Goal: Task Accomplishment & Management: Manage account settings

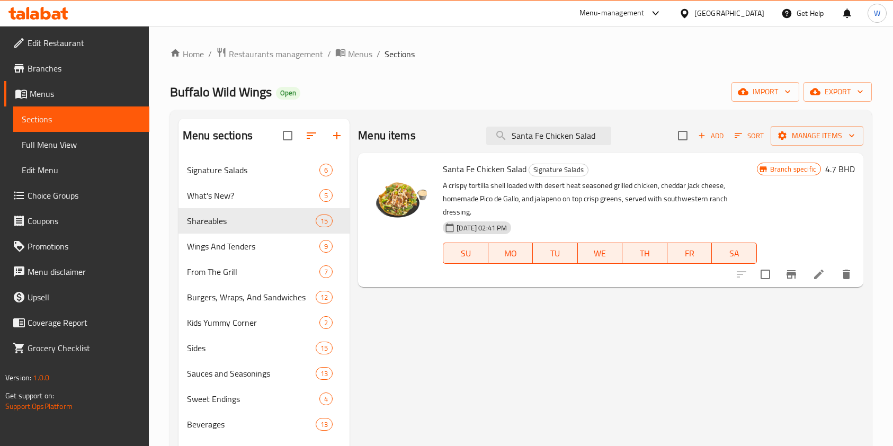
scroll to position [70, 0]
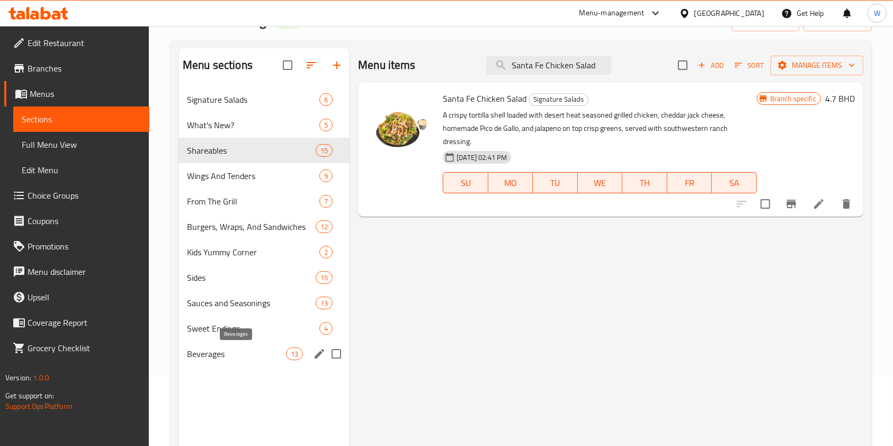
click at [235, 347] on span "Beverages" at bounding box center [236, 353] width 99 height 13
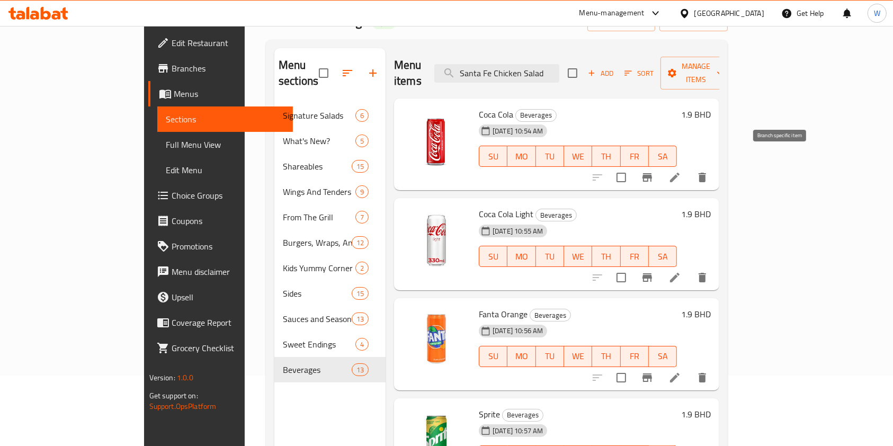
click at [660, 172] on button "Branch-specific-item" at bounding box center [646, 177] width 25 height 25
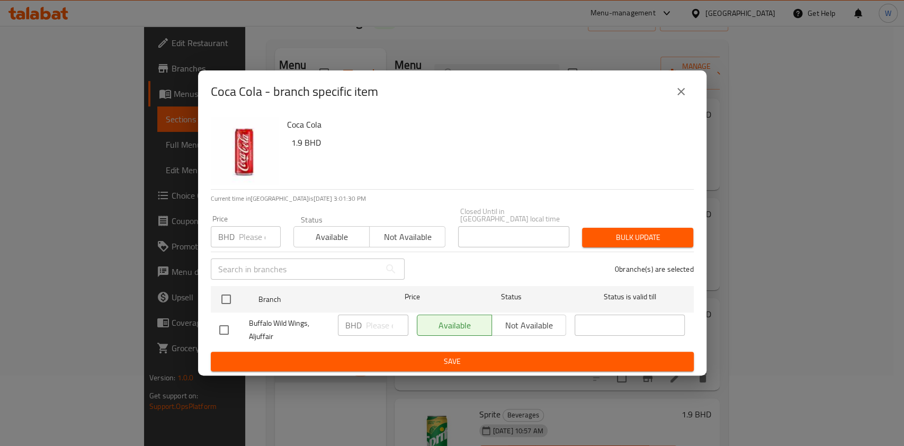
click at [235, 226] on div "BHD Price" at bounding box center [246, 236] width 70 height 21
paste input "0.700"
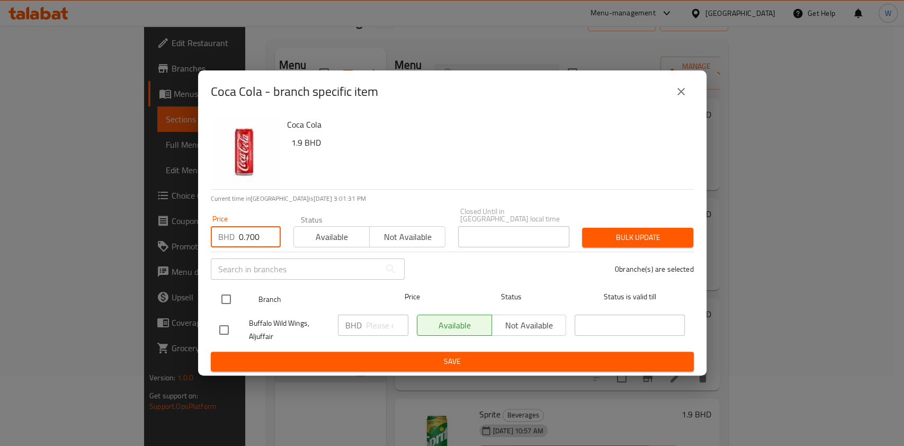
type input "0.700"
click at [228, 295] on input "checkbox" at bounding box center [226, 299] width 22 height 22
checkbox input "true"
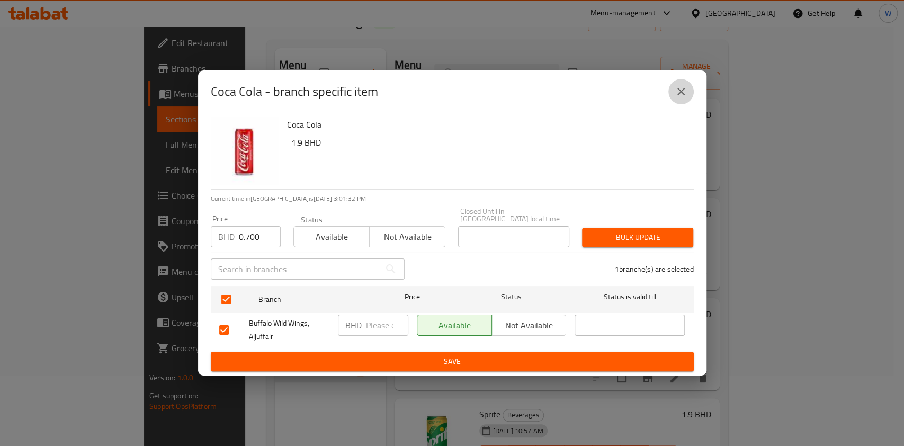
click at [676, 96] on icon "close" at bounding box center [681, 91] width 13 height 13
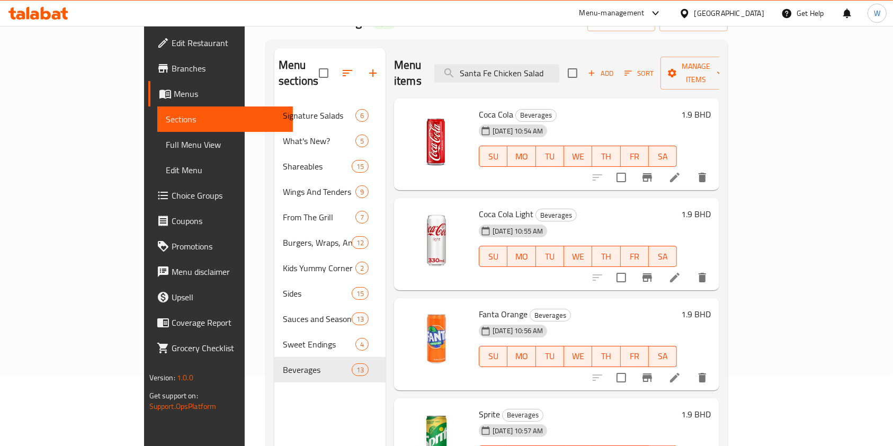
click at [711, 107] on h6 "1.9 BHD" at bounding box center [696, 114] width 30 height 15
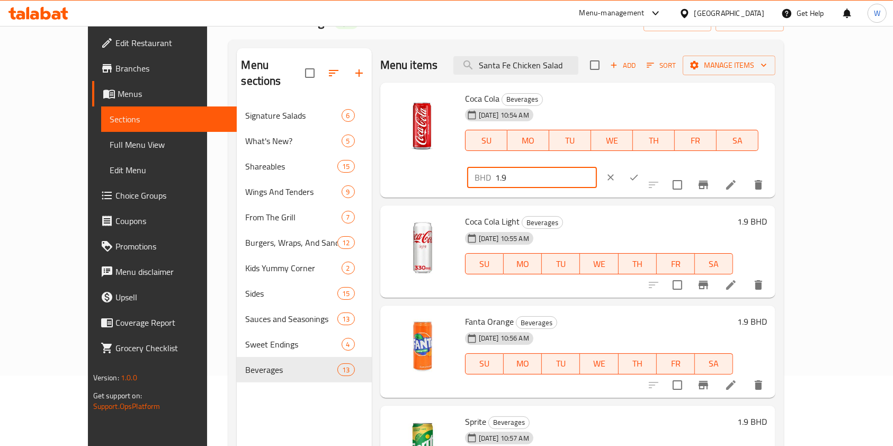
drag, startPoint x: 755, startPoint y: 103, endPoint x: 663, endPoint y: 108, distance: 91.7
click at [663, 108] on div "Coca Cola Beverages 13-10-2025 10:54 AM SU MO TU WE TH FR SA BHD 1.9 ​" at bounding box center [616, 140] width 311 height 107
paste input "0.700"
type input "0.700"
click at [645, 166] on button "ok" at bounding box center [633, 177] width 23 height 23
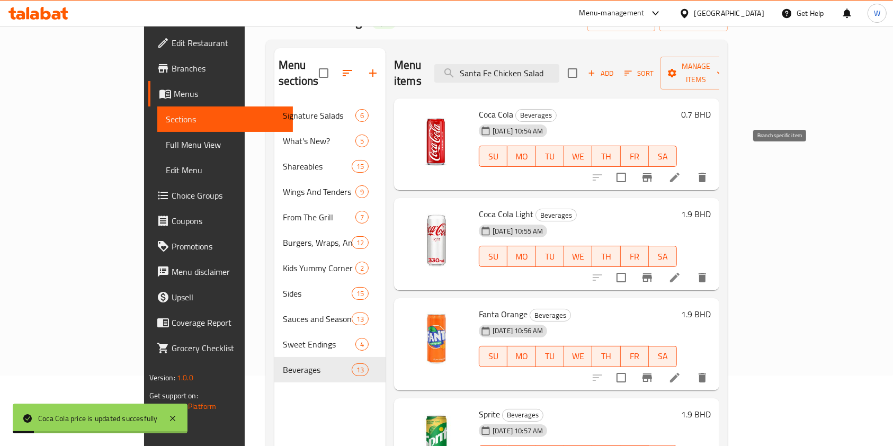
click at [653, 171] on icon "Branch-specific-item" at bounding box center [647, 177] width 13 height 13
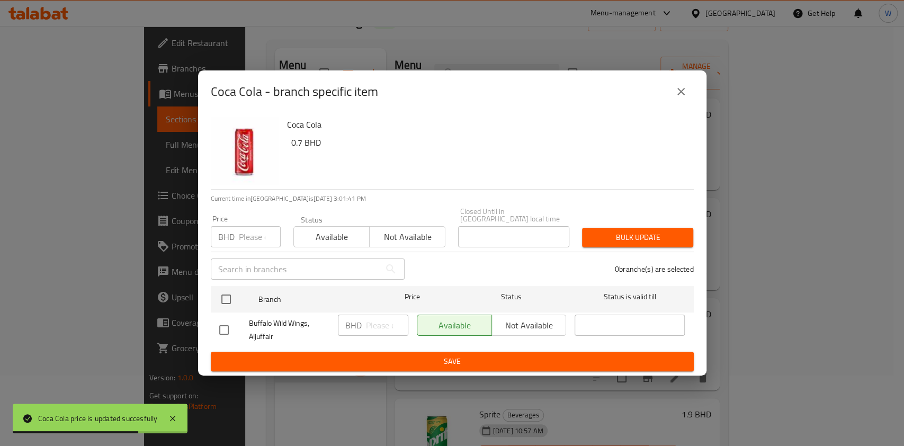
click at [680, 91] on icon "close" at bounding box center [681, 91] width 13 height 13
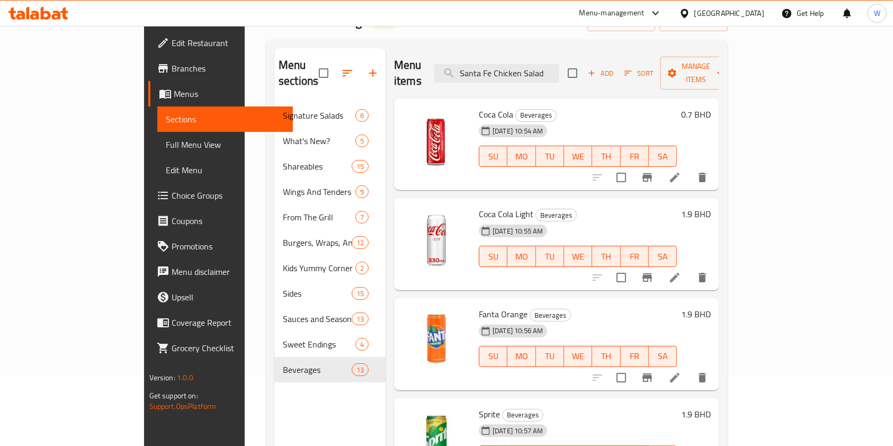
click at [711, 207] on h6 "1.9 BHD" at bounding box center [696, 214] width 30 height 15
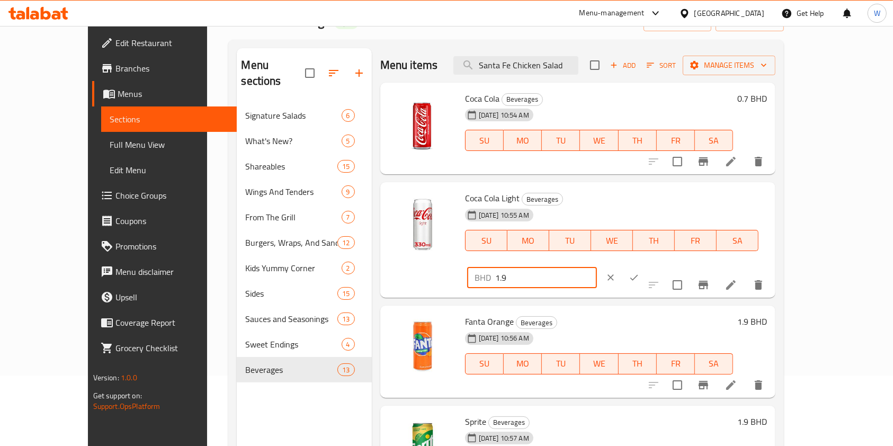
drag, startPoint x: 697, startPoint y: 203, endPoint x: 670, endPoint y: 204, distance: 26.5
click at [662, 266] on div "BHD 1.9 ​" at bounding box center [563, 277] width 197 height 23
paste input "0.700"
type input "0.700"
click at [638, 275] on icon "ok" at bounding box center [634, 278] width 8 height 6
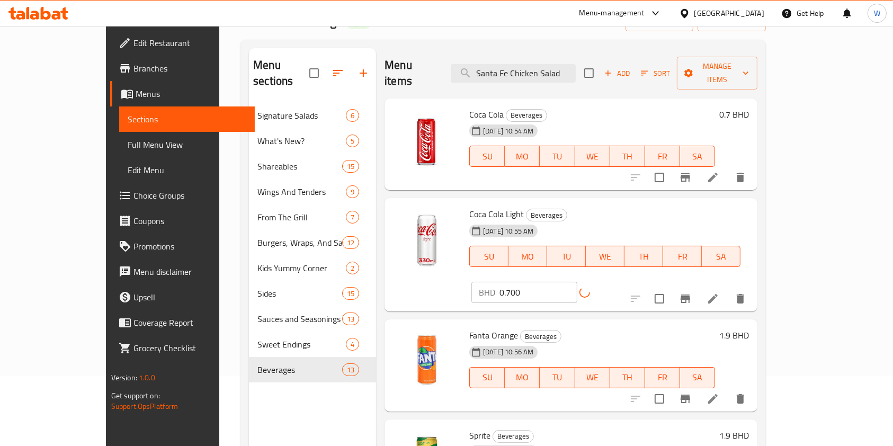
scroll to position [70, 0]
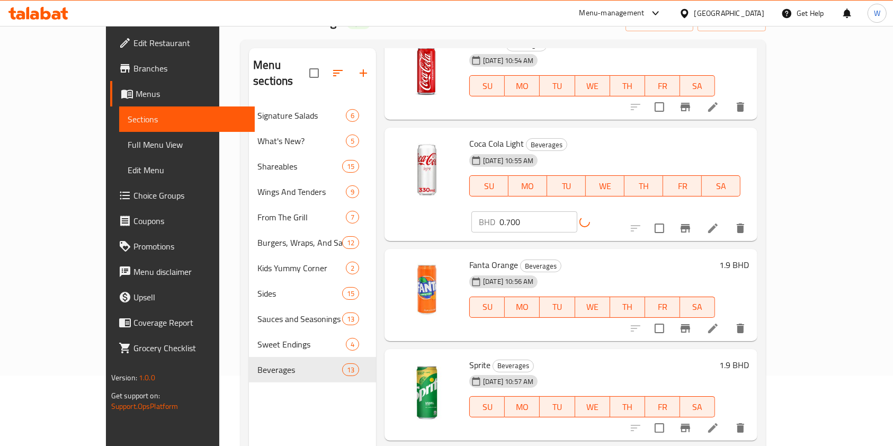
click at [749, 257] on h6 "1.9 BHD" at bounding box center [734, 264] width 30 height 15
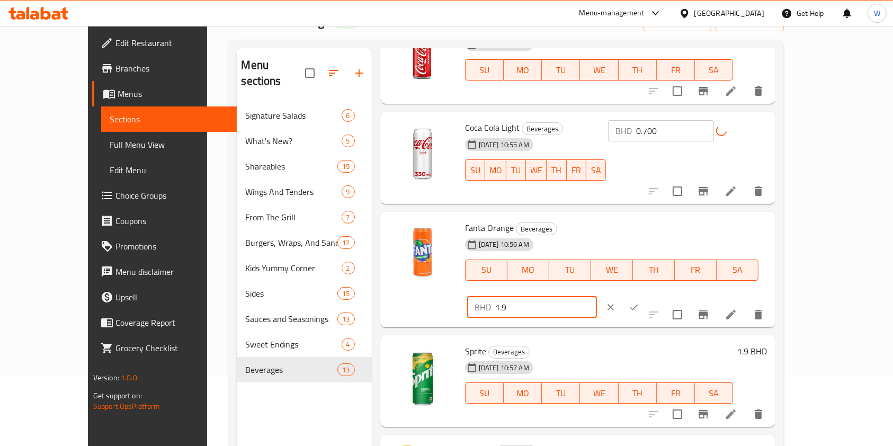
drag, startPoint x: 750, startPoint y: 230, endPoint x: 647, endPoint y: 239, distance: 103.1
click at [647, 239] on div "Fanta Orange Beverages 13-10-2025 10:56 AM SU MO TU WE TH FR SA BHD 1.9 ​" at bounding box center [616, 269] width 311 height 107
paste input "0.700"
type input "0.700"
click at [645, 295] on button "ok" at bounding box center [633, 306] width 23 height 23
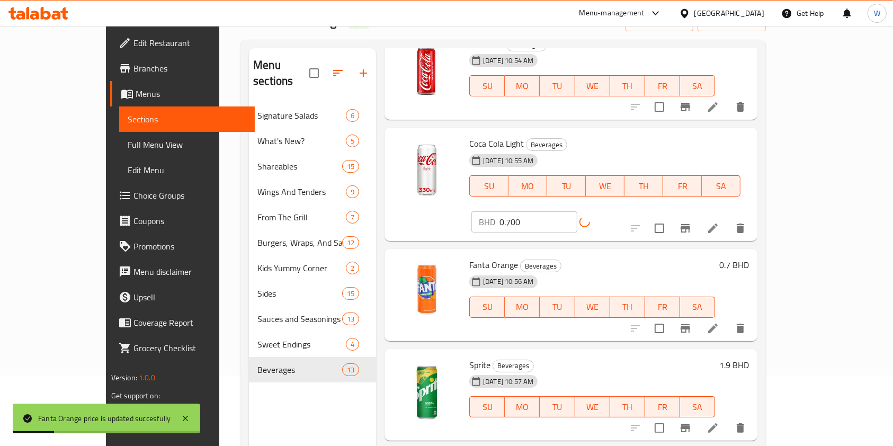
click at [753, 353] on div "Sprite Beverages 13-10-2025 10:57 AM SU MO TU WE TH FR SA 1.9 BHD" at bounding box center [609, 395] width 288 height 84
click at [749, 357] on h6 "1.9 BHD" at bounding box center [734, 364] width 30 height 15
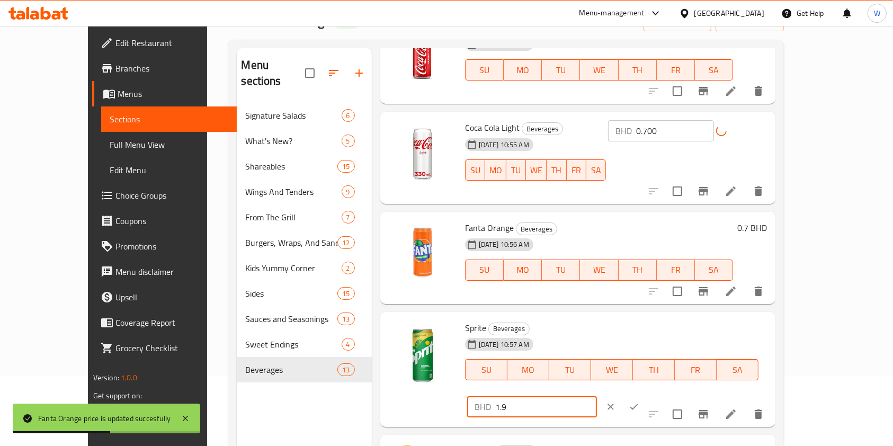
drag, startPoint x: 747, startPoint y: 330, endPoint x: 650, endPoint y: 336, distance: 96.5
click at [650, 336] on div "Sprite Beverages 13-10-2025 10:57 AM SU MO TU WE TH FR SA BHD 1.9 ​" at bounding box center [616, 369] width 311 height 107
paste input "0.700"
type input "0.700"
click at [639, 401] on icon "ok" at bounding box center [634, 406] width 11 height 11
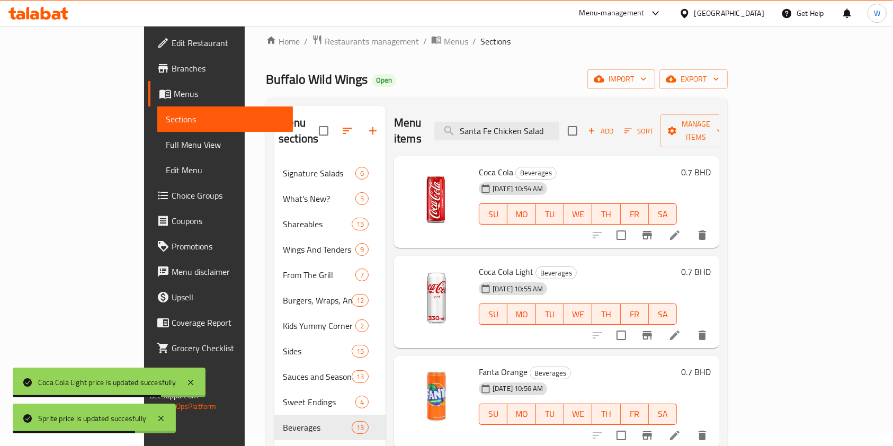
scroll to position [0, 0]
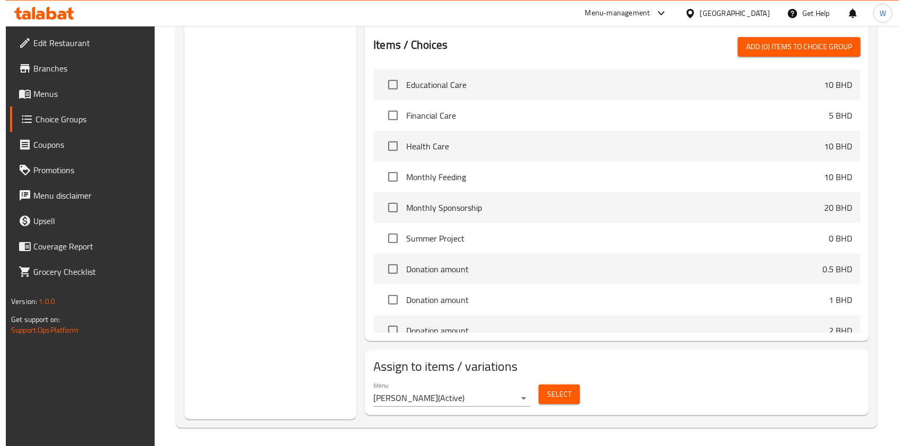
scroll to position [429, 0]
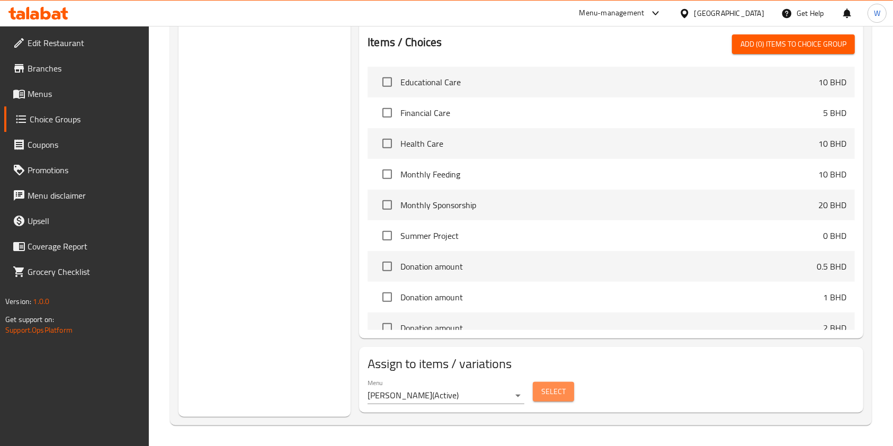
click at [549, 390] on span "Select" at bounding box center [553, 391] width 24 height 13
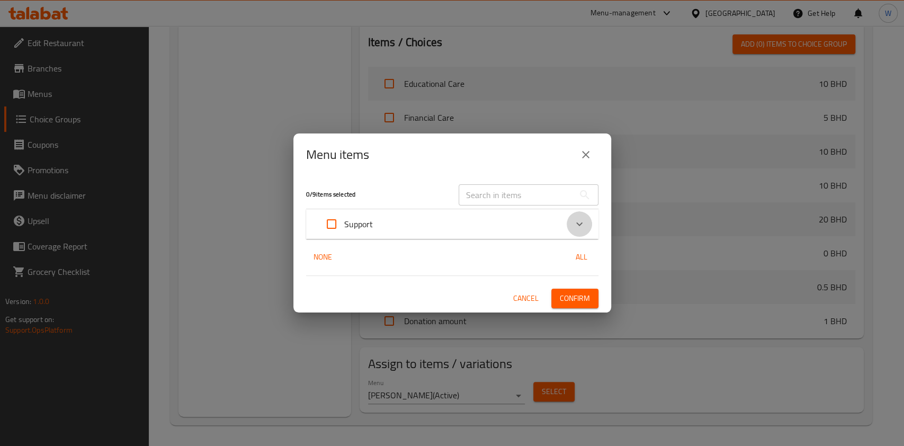
click at [576, 220] on icon "Expand" at bounding box center [579, 224] width 13 height 13
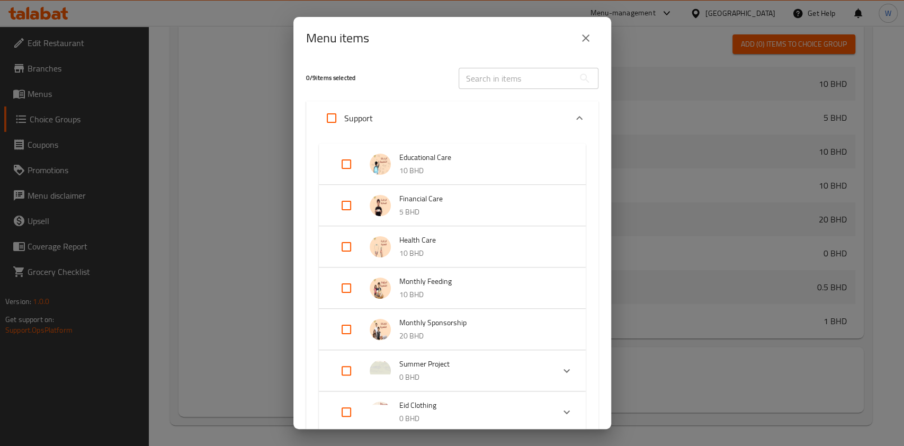
click at [350, 165] on input "Expand" at bounding box center [346, 163] width 25 height 25
checkbox input "true"
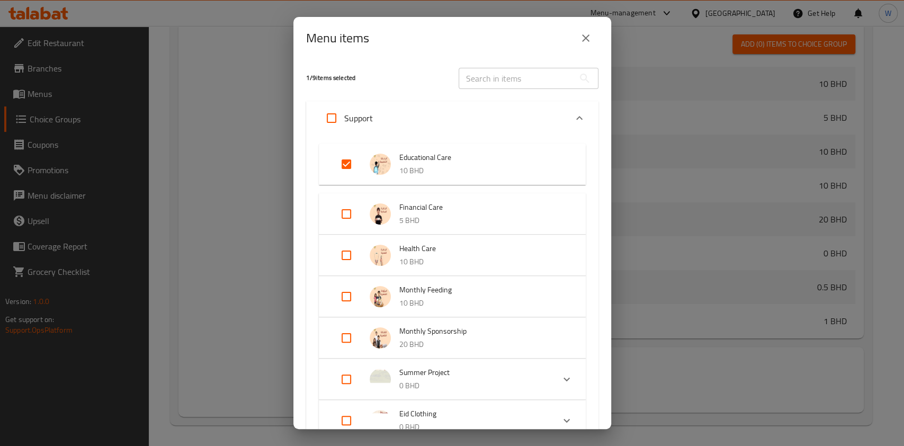
click at [344, 212] on input "Expand" at bounding box center [346, 213] width 25 height 25
checkbox input "true"
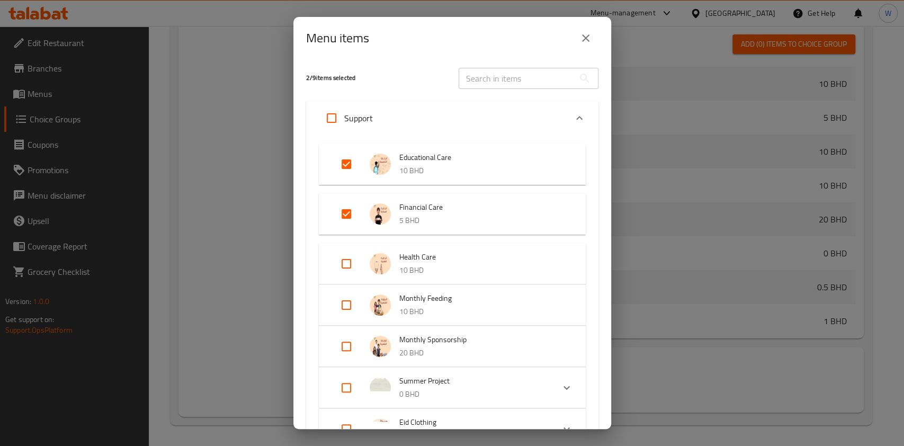
click at [346, 276] on input "Expand" at bounding box center [346, 263] width 25 height 25
checkbox input "true"
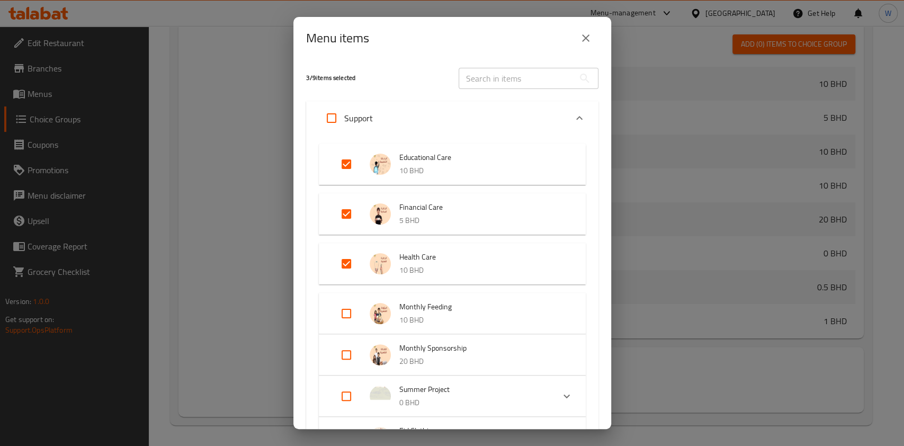
click at [347, 318] on input "Expand" at bounding box center [346, 313] width 25 height 25
checkbox input "true"
click at [347, 363] on input "Expand" at bounding box center [346, 363] width 25 height 25
checkbox input "true"
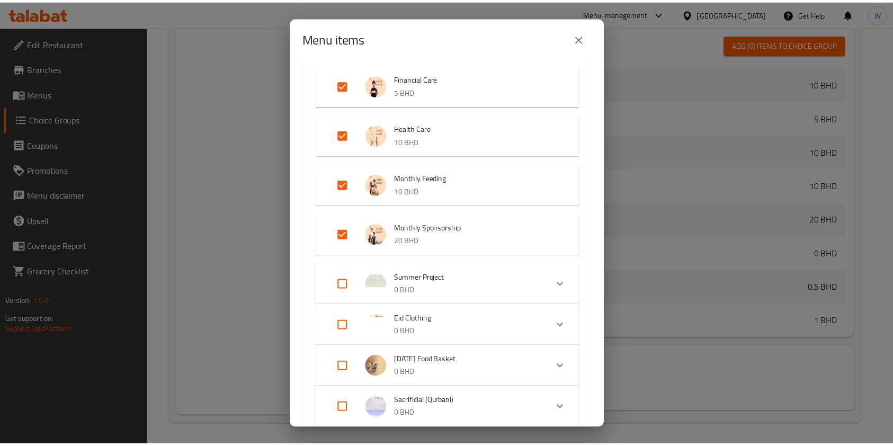
scroll to position [219, 0]
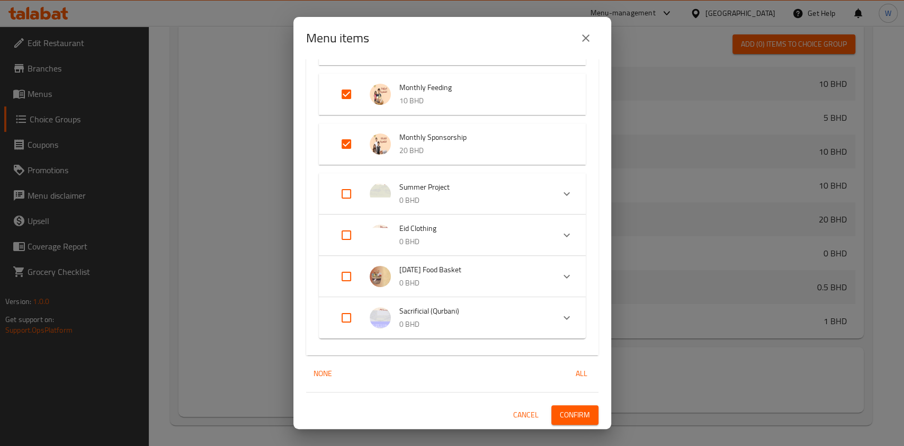
click at [551, 409] on button "Confirm" at bounding box center [574, 415] width 47 height 20
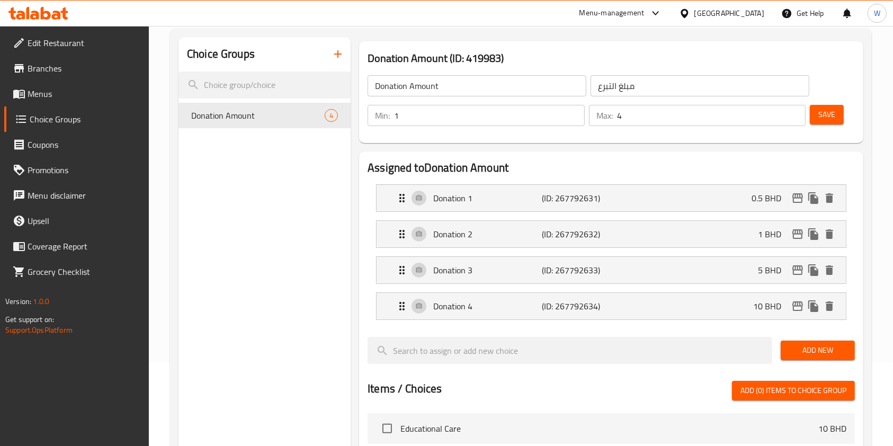
scroll to position [0, 0]
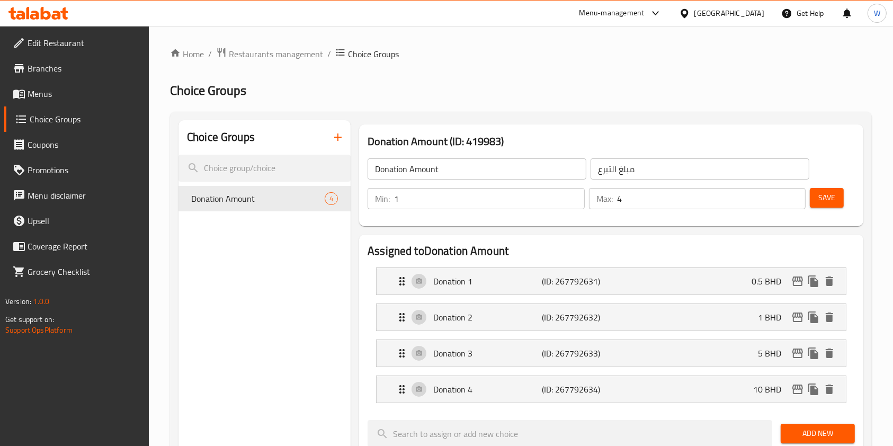
click at [61, 96] on span "Menus" at bounding box center [84, 93] width 113 height 13
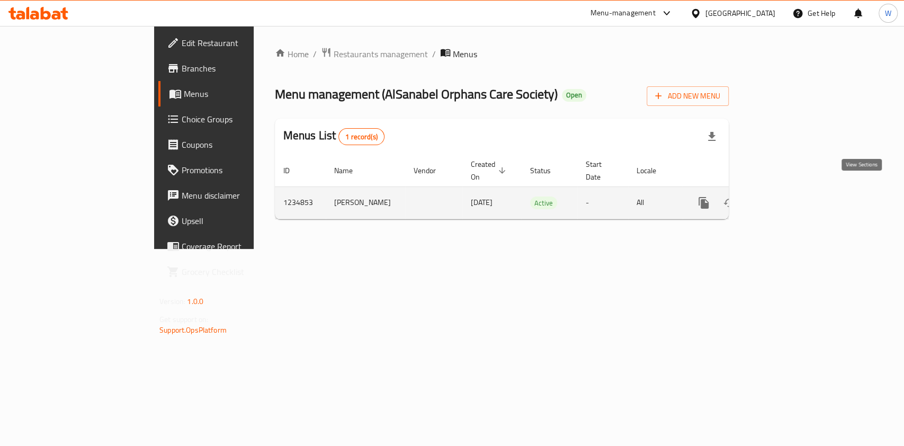
click at [786, 196] on icon "enhanced table" at bounding box center [780, 202] width 13 height 13
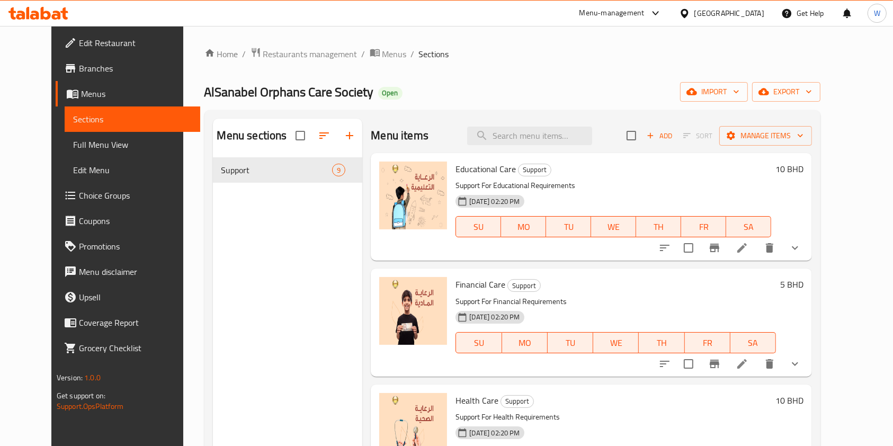
click at [803, 174] on h6 "10 BHD" at bounding box center [789, 169] width 28 height 15
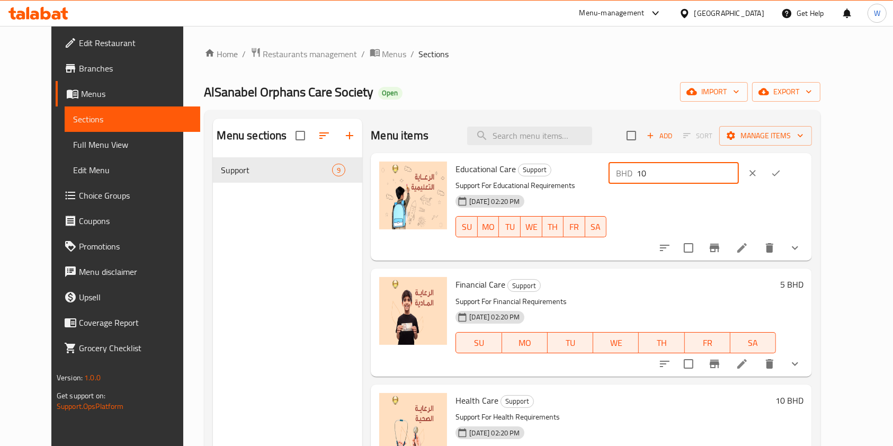
drag, startPoint x: 745, startPoint y: 173, endPoint x: 646, endPoint y: 176, distance: 98.5
click at [648, 176] on div "Educational Care Support Support For Educational Requirements [DATE] 02:20 PM S…" at bounding box center [629, 206] width 356 height 99
type input "0"
click at [787, 176] on button "ok" at bounding box center [775, 173] width 23 height 23
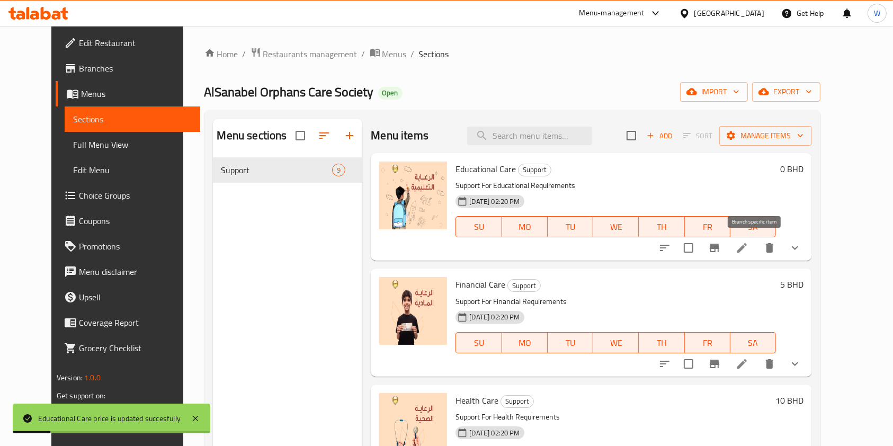
click at [719, 248] on icon "Branch-specific-item" at bounding box center [715, 248] width 10 height 8
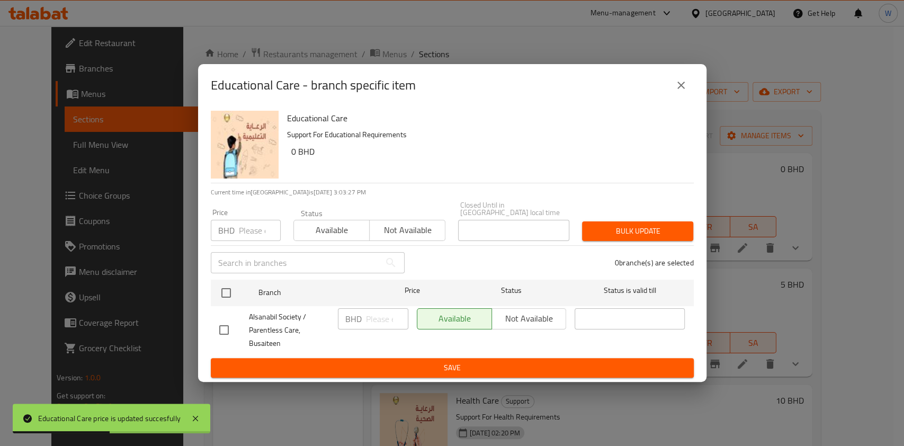
click at [686, 98] on button "close" at bounding box center [680, 85] width 25 height 25
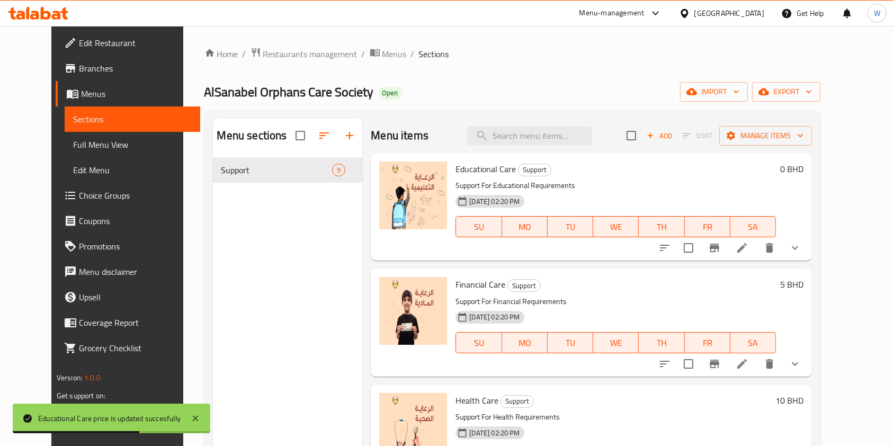
scroll to position [70, 0]
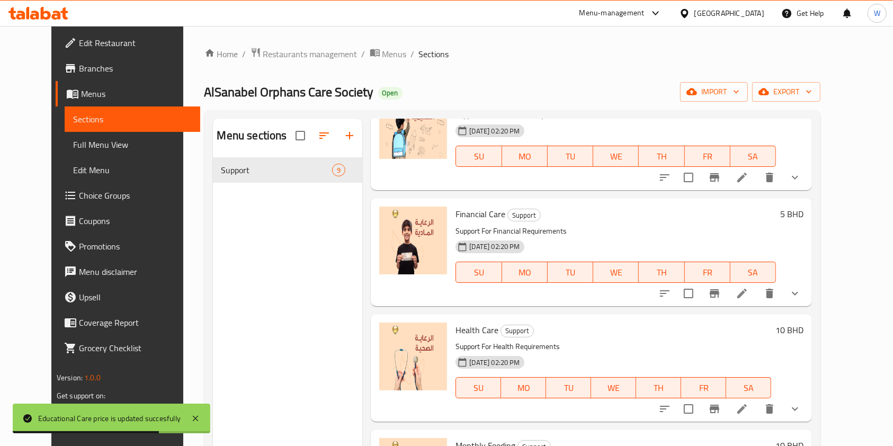
click at [812, 201] on div "Financial Care Support Support For Financial Requirements [DATE] 02:20 PM SU MO…" at bounding box center [591, 251] width 441 height 107
click at [803, 211] on h6 "5 BHD" at bounding box center [791, 214] width 23 height 15
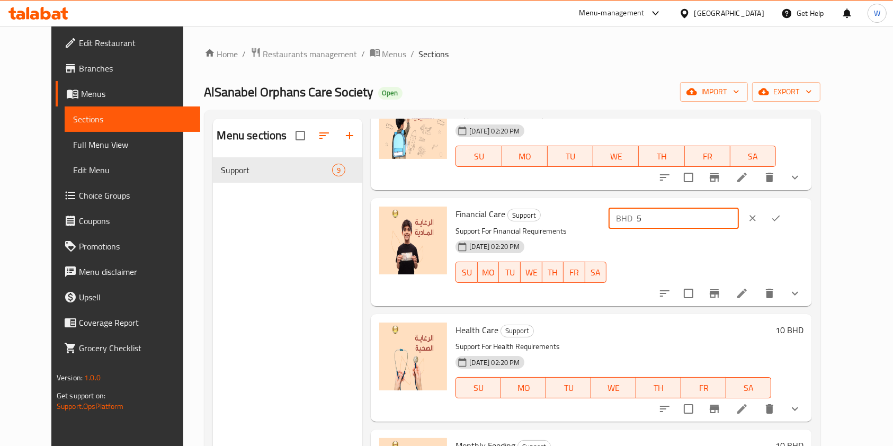
drag, startPoint x: 768, startPoint y: 217, endPoint x: 668, endPoint y: 223, distance: 100.8
click at [668, 223] on div "Financial Care Support Support For Financial Requirements [DATE] 02:20 PM SU MO…" at bounding box center [629, 251] width 356 height 99
type input "0"
click at [779, 218] on icon "ok" at bounding box center [776, 219] width 8 height 6
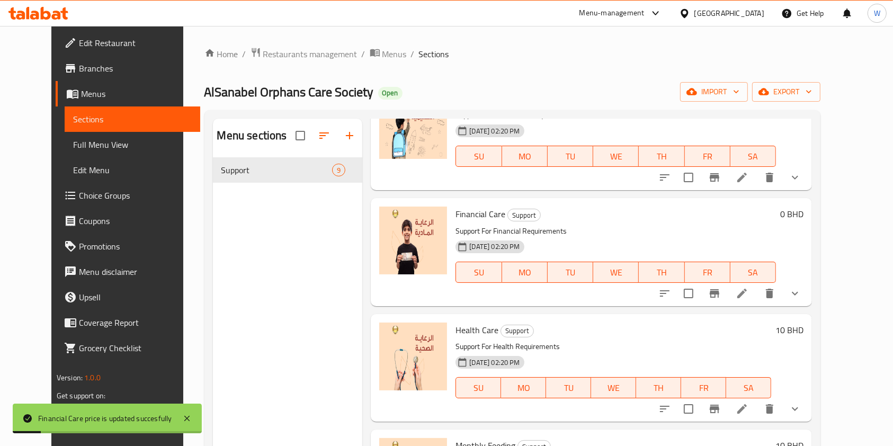
click at [803, 334] on h6 "10 BHD" at bounding box center [789, 329] width 28 height 15
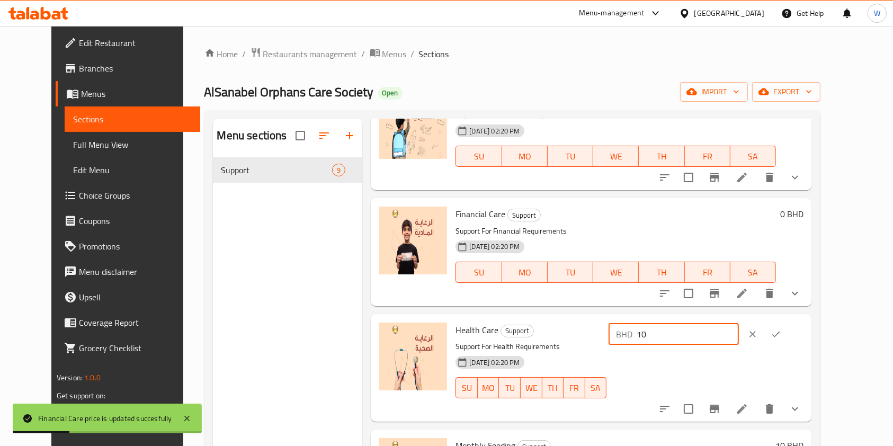
drag, startPoint x: 749, startPoint y: 336, endPoint x: 689, endPoint y: 339, distance: 60.0
click at [687, 338] on div "BHD 10 ​" at bounding box center [673, 334] width 130 height 21
type input "0"
drag, startPoint x: 826, startPoint y: 321, endPoint x: 824, endPoint y: 329, distance: 8.7
click at [808, 321] on div "Health Care Support Support For Health Requirements [DATE] 02:20 PM SU MO TU WE…" at bounding box center [629, 367] width 356 height 99
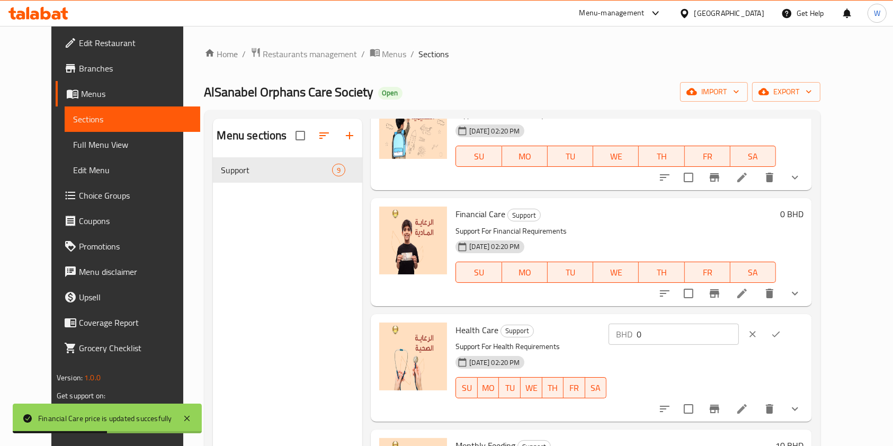
click at [781, 329] on icon "ok" at bounding box center [775, 334] width 11 height 11
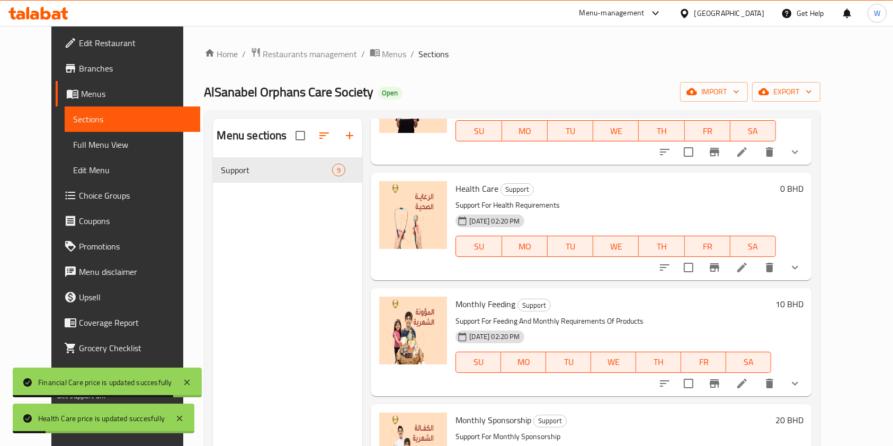
click at [803, 307] on h6 "10 BHD" at bounding box center [789, 304] width 28 height 15
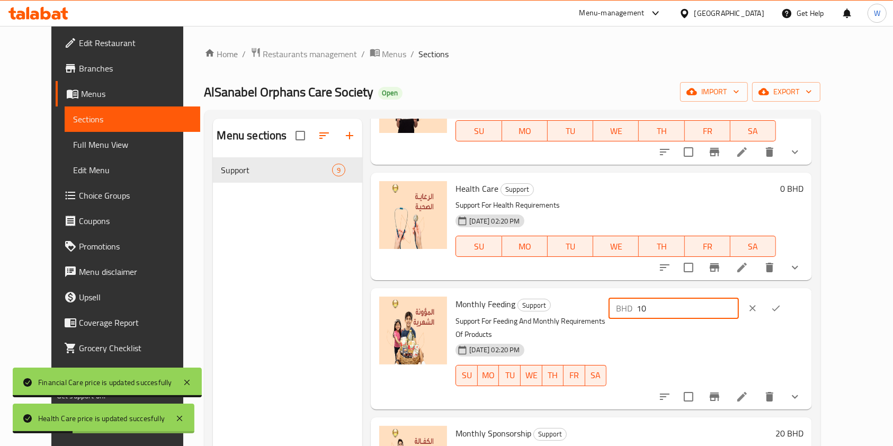
drag, startPoint x: 758, startPoint y: 310, endPoint x: 690, endPoint y: 317, distance: 68.2
click at [690, 317] on div "BHD 10 ​" at bounding box center [673, 308] width 130 height 21
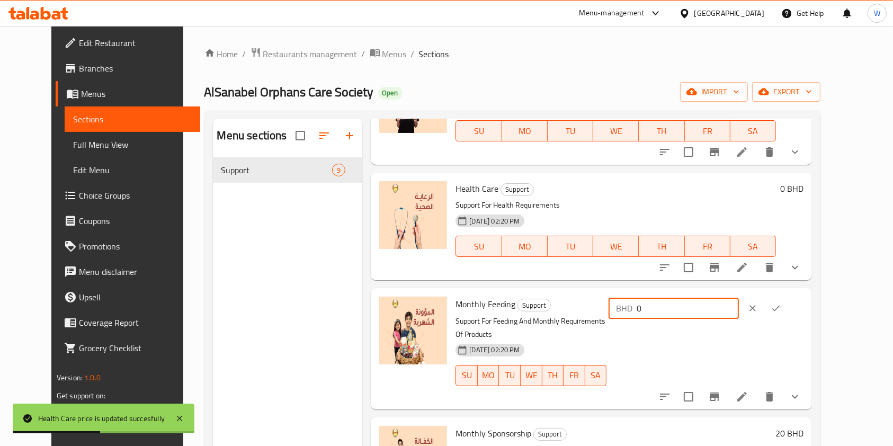
type input "0"
click at [781, 304] on icon "ok" at bounding box center [775, 308] width 11 height 11
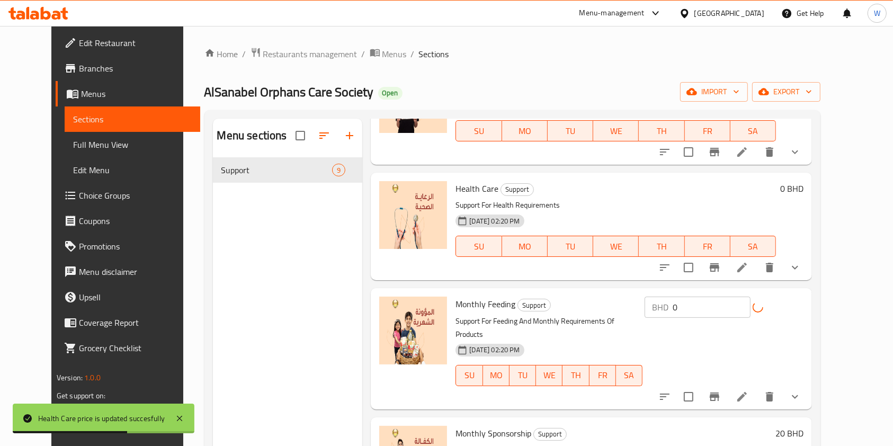
scroll to position [353, 0]
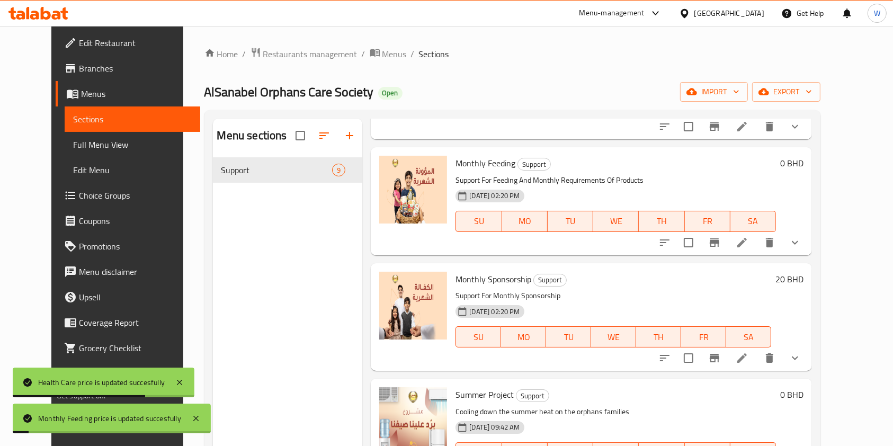
click at [803, 280] on h6 "20 BHD" at bounding box center [789, 279] width 28 height 15
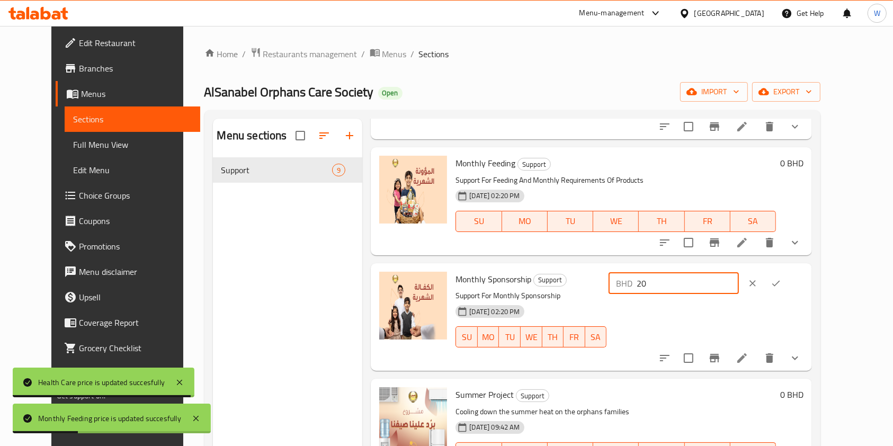
drag, startPoint x: 713, startPoint y: 286, endPoint x: 754, endPoint y: 292, distance: 41.1
click at [677, 297] on div "BHD 20 ​" at bounding box center [704, 317] width 197 height 91
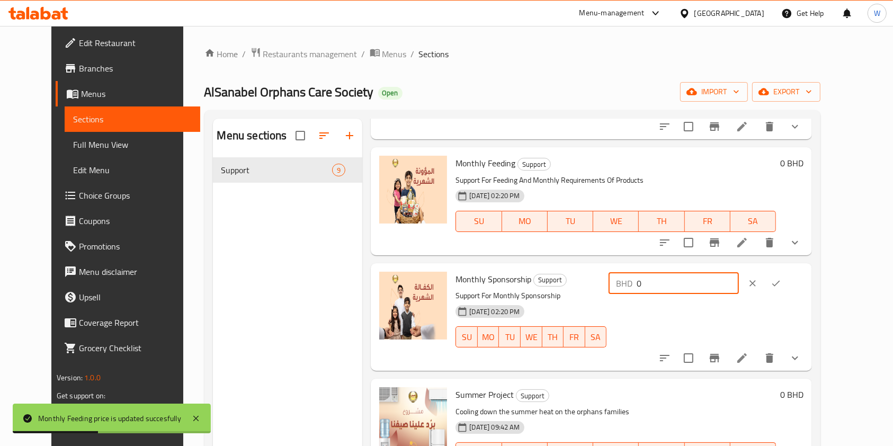
type input "0"
click at [781, 285] on icon "ok" at bounding box center [775, 283] width 11 height 11
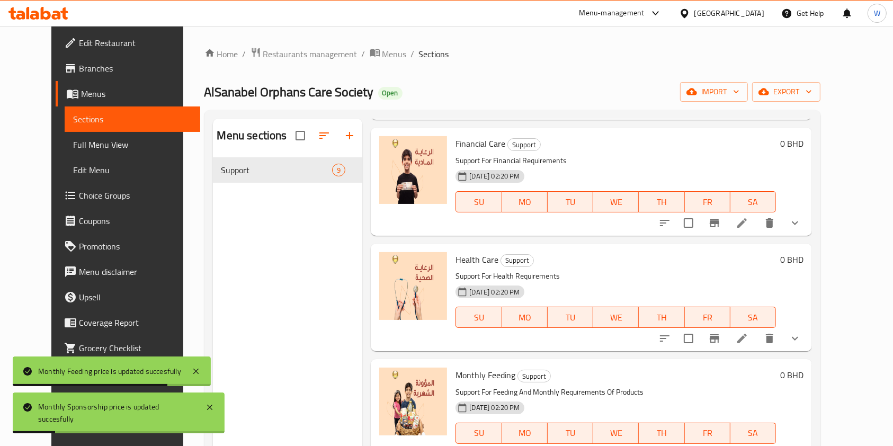
scroll to position [0, 0]
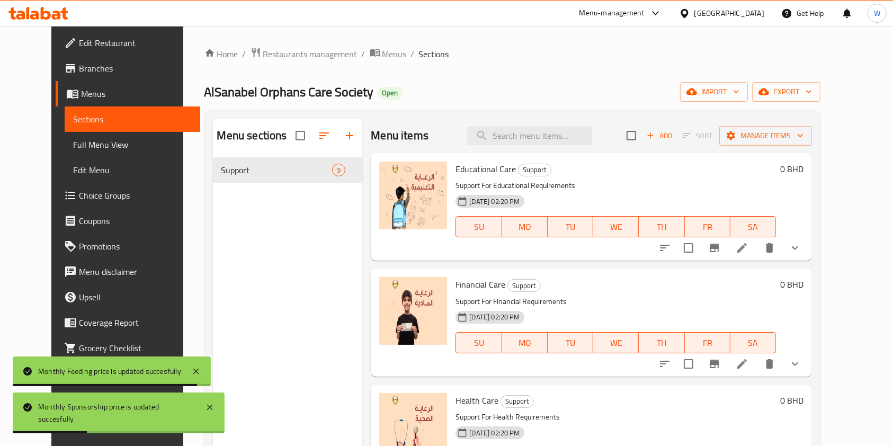
click at [721, 244] on icon "Branch-specific-item" at bounding box center [714, 247] width 13 height 13
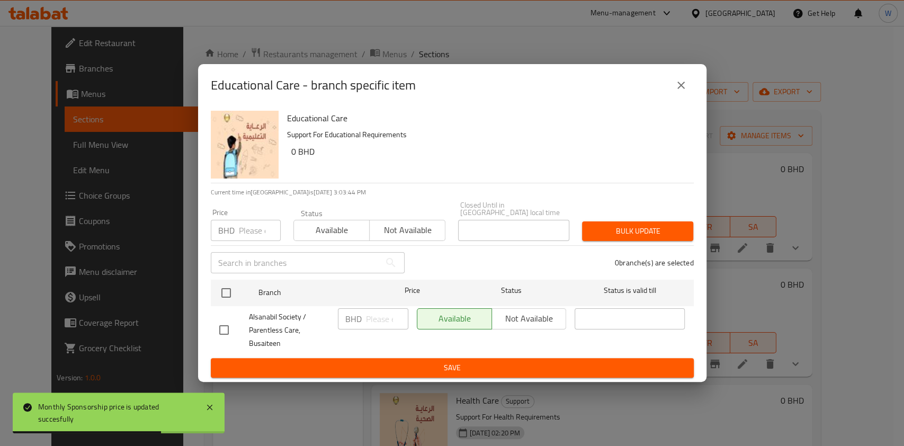
click at [686, 91] on icon "close" at bounding box center [681, 85] width 13 height 13
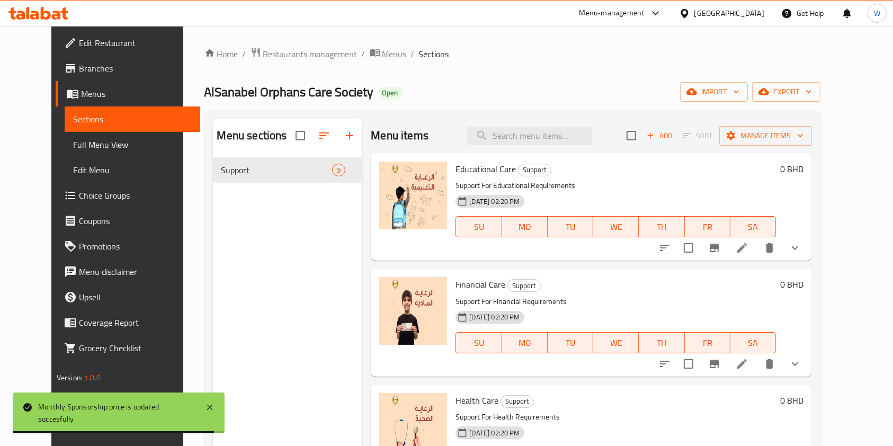
click at [719, 360] on icon "Branch-specific-item" at bounding box center [715, 364] width 10 height 8
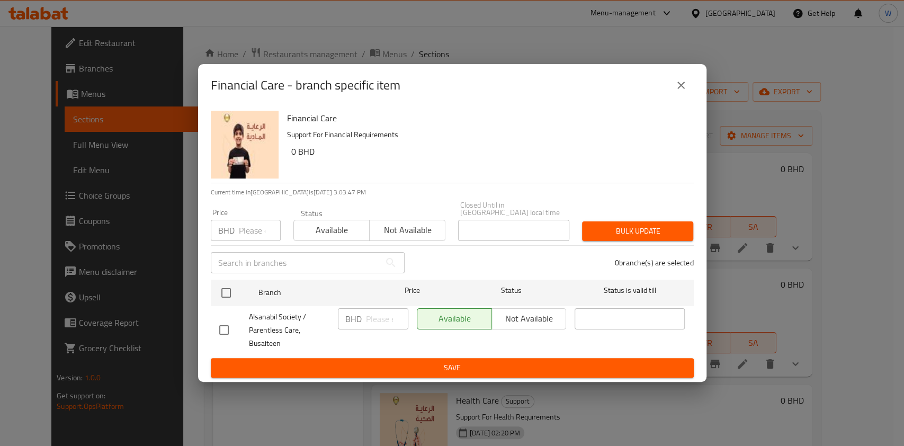
click at [675, 88] on icon "close" at bounding box center [681, 85] width 13 height 13
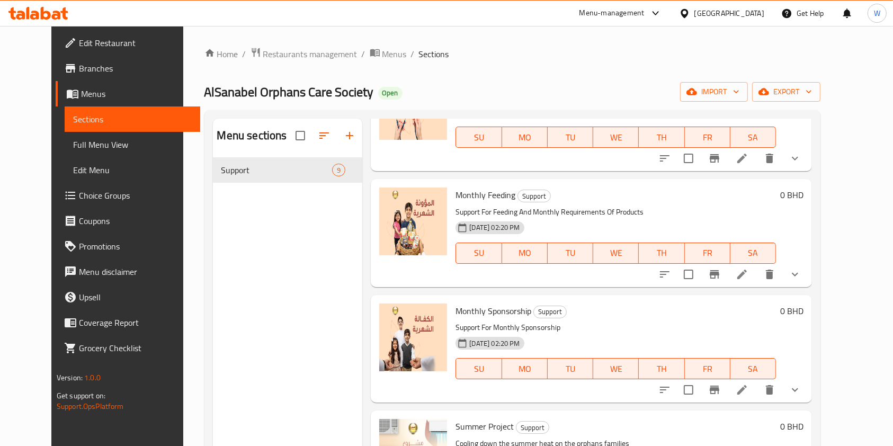
scroll to position [353, 0]
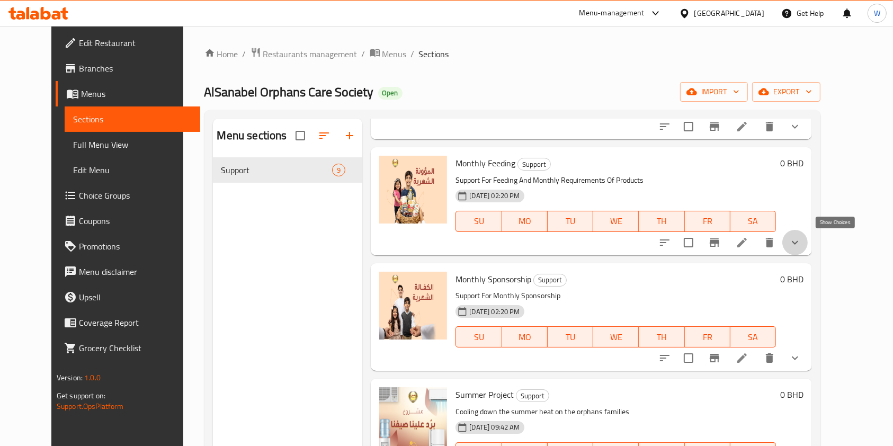
click at [801, 246] on icon "show more" at bounding box center [794, 242] width 13 height 13
